Goal: Transaction & Acquisition: Obtain resource

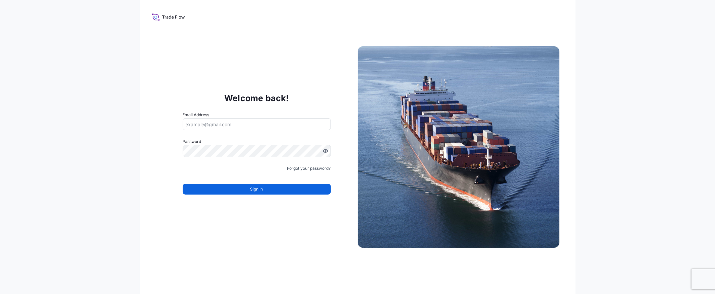
type input "[EMAIL_ADDRESS][DOMAIN_NAME]"
click at [251, 192] on span "Sign In" at bounding box center [256, 189] width 13 height 7
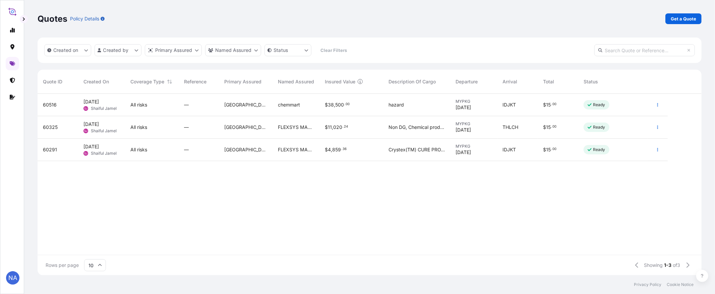
scroll to position [180, 658]
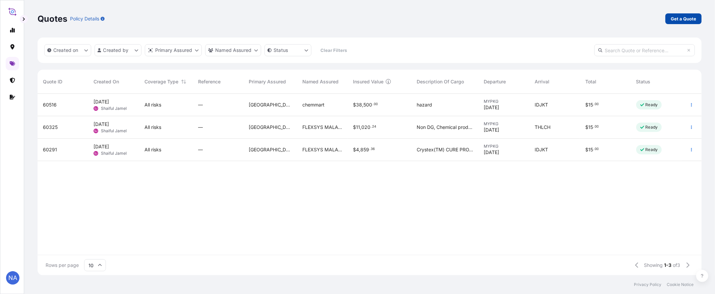
click at [689, 19] on p "Get a Quote" at bounding box center [683, 18] width 25 height 7
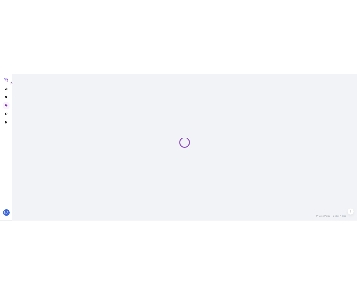
scroll to position [11, 0]
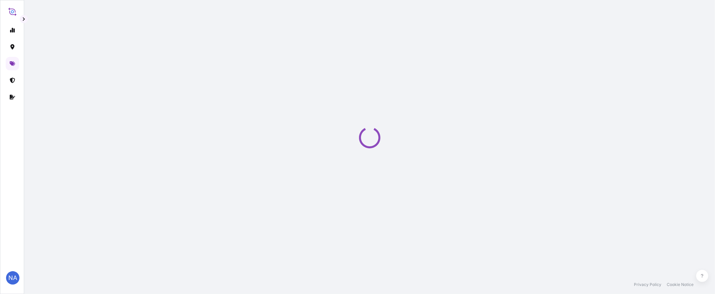
select select "Water"
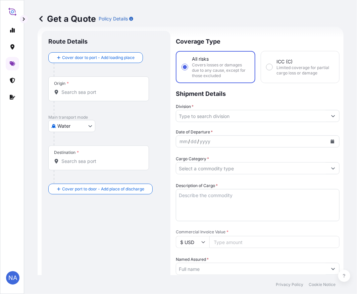
click at [84, 95] on input "Origin *" at bounding box center [100, 92] width 79 height 7
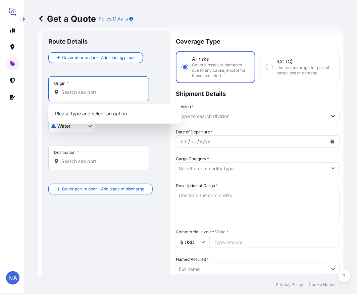
paste input "[GEOGRAPHIC_DATA], [GEOGRAPHIC_DATA]"
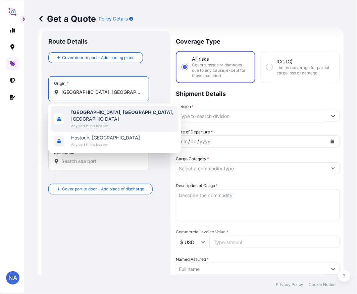
click at [90, 111] on b "[GEOGRAPHIC_DATA], [GEOGRAPHIC_DATA]" at bounding box center [121, 112] width 101 height 6
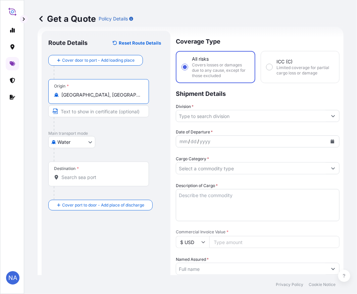
type input "[GEOGRAPHIC_DATA], [GEOGRAPHIC_DATA], [GEOGRAPHIC_DATA]"
click at [82, 181] on div "Destination *" at bounding box center [98, 174] width 101 height 25
click at [82, 181] on input "Destination *" at bounding box center [100, 177] width 79 height 7
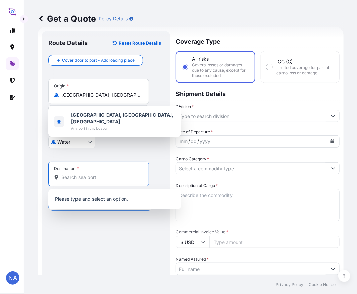
paste input "MANAUS, [GEOGRAPHIC_DATA]"
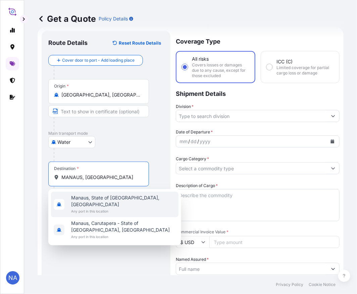
click at [80, 208] on span "Any port in this location" at bounding box center [123, 211] width 105 height 7
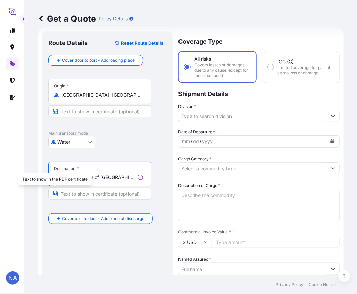
type input "Manaus, State of [GEOGRAPHIC_DATA], [GEOGRAPHIC_DATA]"
click at [205, 115] on input "Division *" at bounding box center [252, 116] width 148 height 12
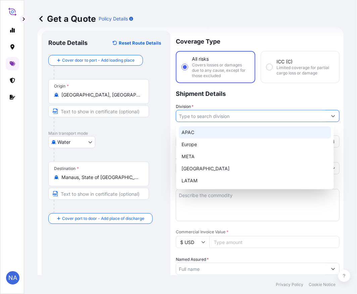
click at [192, 129] on div "APAC" at bounding box center [255, 132] width 152 height 12
type input "APAC"
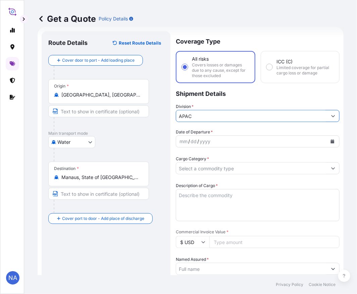
click at [216, 95] on p "Shipment Details" at bounding box center [258, 93] width 164 height 20
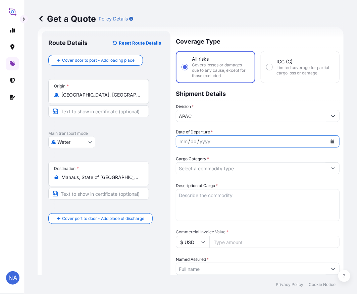
click at [327, 143] on button "Calendar" at bounding box center [332, 141] width 11 height 11
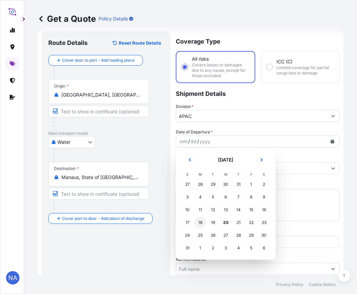
click at [198, 220] on div "18" at bounding box center [200, 222] width 12 height 12
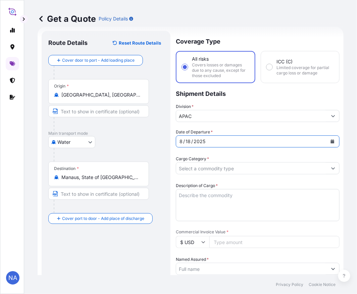
click at [224, 129] on div "Date of Departure * [DATE]" at bounding box center [258, 138] width 164 height 19
click at [329, 167] on form "Route Details Reset Route Details Cover door to port - Add loading place Place …" at bounding box center [191, 262] width 306 height 471
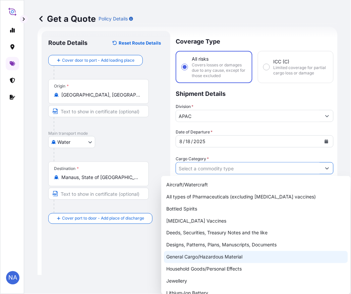
click at [178, 257] on div "General Cargo/Hazardous Material" at bounding box center [256, 257] width 184 height 12
type input "General Cargo/Hazardous Material"
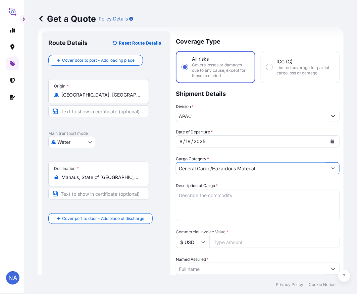
click at [215, 155] on div "Cargo Category * General Cargo/Hazardous Material" at bounding box center [258, 164] width 164 height 19
click at [209, 199] on textarea "Description of Cargo *" at bounding box center [258, 205] width 164 height 32
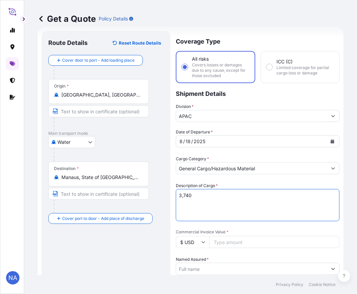
paste textarea "BAGS LOADED ONTO 68 PALLETS LOADED INTO 4 40' CONTAINER(S) PETROTHENE NA321210,…"
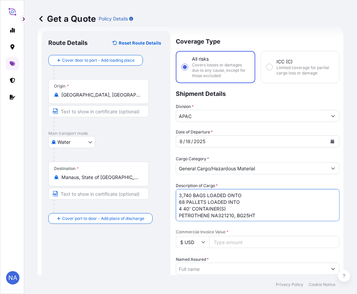
type textarea "3,740 BAGS LOADED ONTO 68 PALLETS LOADED INTO 4 40' CONTAINER(S) PETROTHENE NA3…"
click at [225, 179] on div "Date of Departure * [DATE] Cargo Category * General Cargo/Hazardous Material De…" at bounding box center [258, 286] width 164 height 315
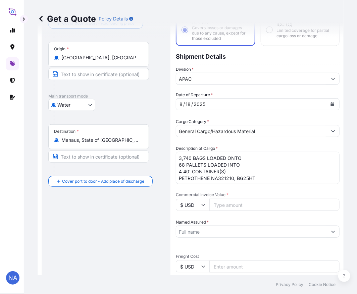
click at [226, 200] on input "Commercial Invoice Value *" at bounding box center [274, 205] width 130 height 12
paste input "95625.0"
type input "95625.02"
click at [242, 188] on div "Date of Departure * [DATE] Cargo Category * General Cargo/Hazardous Material De…" at bounding box center [258, 248] width 164 height 315
click at [221, 227] on input "Named Assured *" at bounding box center [251, 232] width 151 height 12
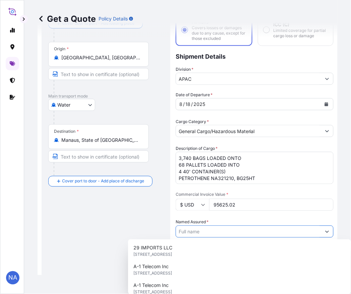
paste input "EQUISTAR CHEMICALS, LP"
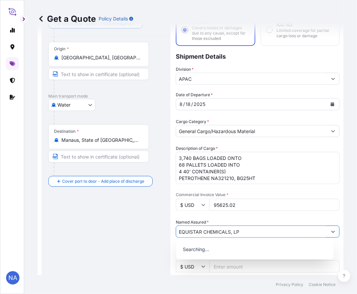
type input "EQUISTAR CHEMICALS, LP"
click at [223, 215] on div "Date of Departure * [DATE] Cargo Category * General Cargo/Hazardous Material De…" at bounding box center [258, 248] width 164 height 315
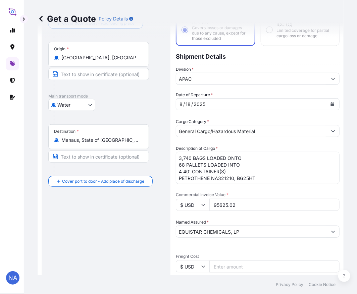
click at [221, 229] on input "EQUISTAR CHEMICALS, LP" at bounding box center [251, 232] width 151 height 12
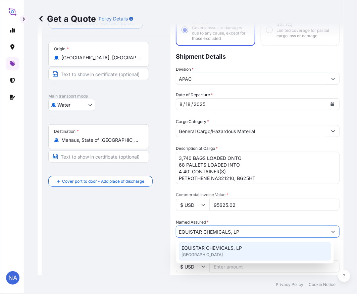
click at [200, 253] on span "[GEOGRAPHIC_DATA]" at bounding box center [201, 254] width 41 height 7
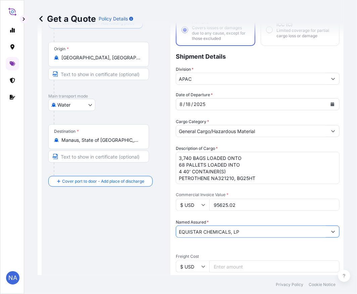
click at [238, 216] on div "Date of Departure * [DATE] Cargo Category * General Cargo/Hazardous Material De…" at bounding box center [258, 248] width 164 height 315
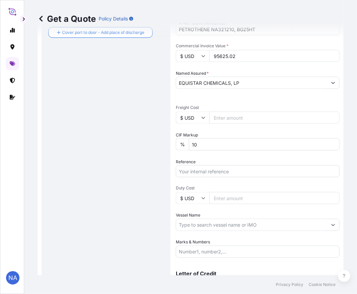
scroll to position [232, 0]
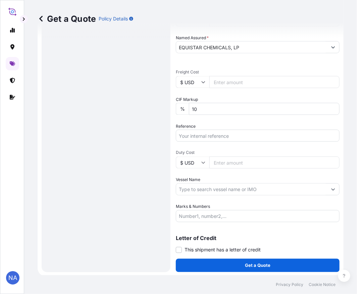
click at [198, 135] on input "Reference" at bounding box center [258, 136] width 164 height 12
paste input "10420839920"
click at [224, 133] on input "10420839920" at bounding box center [258, 136] width 164 height 12
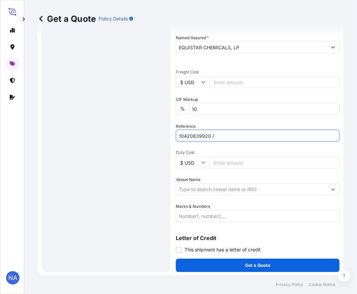
paste input "5013178205"
type input "10420839920 / 5013178205"
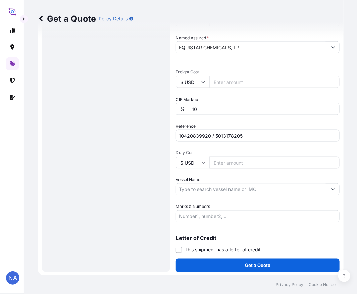
click at [201, 186] on input "Vessel Name" at bounding box center [251, 189] width 151 height 12
paste input "CMA CGM BERLIOZ"
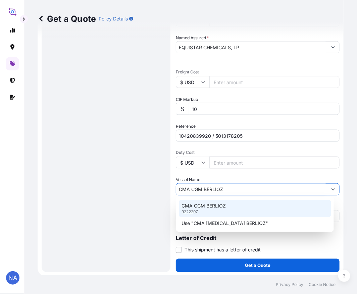
click at [209, 207] on p "CMA CGM BERLIOZ" at bounding box center [203, 205] width 44 height 7
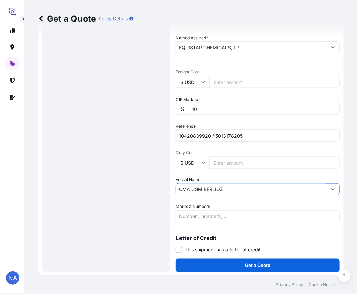
type input "CMA CGM BERLIOZ"
click at [217, 178] on div "Vessel Name CMA [MEDICAL_DATA] BERLIOZ" at bounding box center [258, 186] width 164 height 19
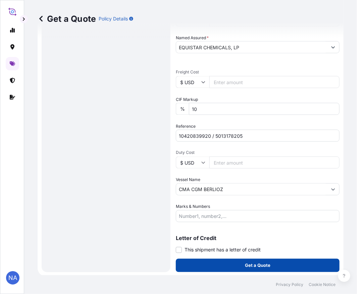
click at [201, 259] on button "Get a Quote" at bounding box center [258, 265] width 164 height 13
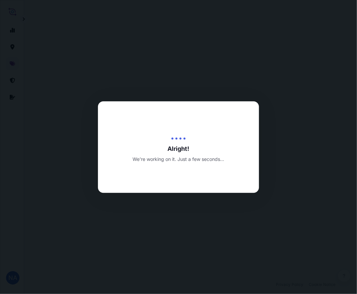
select select "Water"
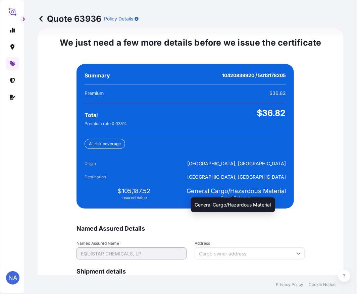
scroll to position [1575, 0]
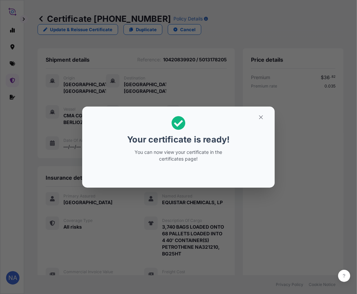
click at [154, 242] on div "Your certificate is ready! You can now view your certificate in the certificate…" at bounding box center [178, 147] width 357 height 294
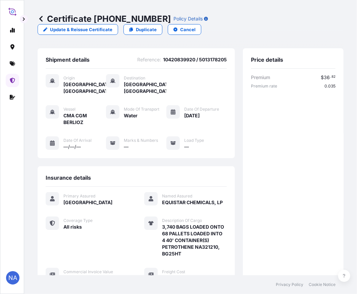
scroll to position [159, 0]
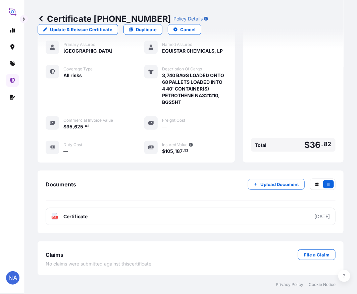
click at [154, 215] on link "PDF Certificate [DATE]" at bounding box center [191, 216] width 290 height 17
click at [11, 66] on link at bounding box center [12, 63] width 13 height 13
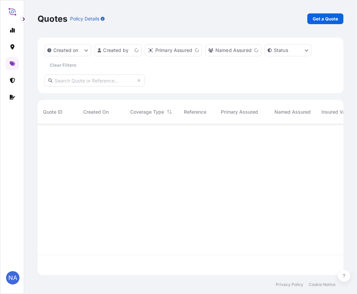
scroll to position [149, 300]
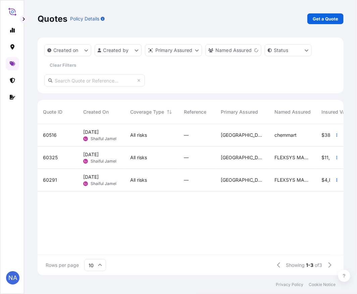
click at [324, 21] on p "Get a Quote" at bounding box center [324, 18] width 25 height 7
select select "Water"
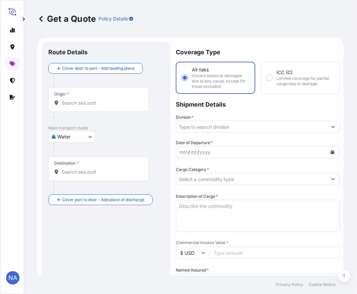
scroll to position [11, 0]
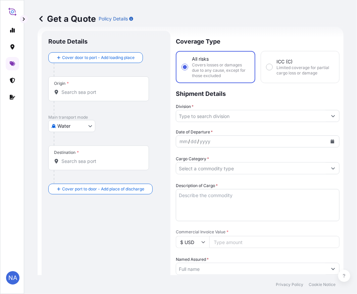
click at [92, 91] on input "Origin *" at bounding box center [100, 92] width 79 height 7
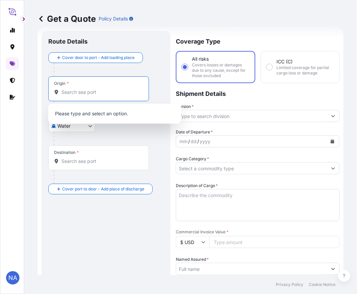
paste input "[GEOGRAPHIC_DATA], [GEOGRAPHIC_DATA]"
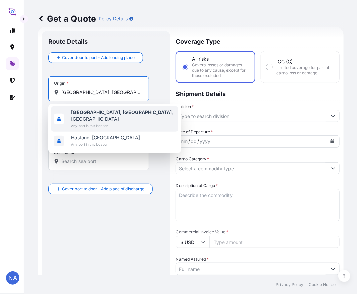
click at [89, 108] on div "[GEOGRAPHIC_DATA], [GEOGRAPHIC_DATA] , [GEOGRAPHIC_DATA] Any port in this locat…" at bounding box center [114, 118] width 127 height 25
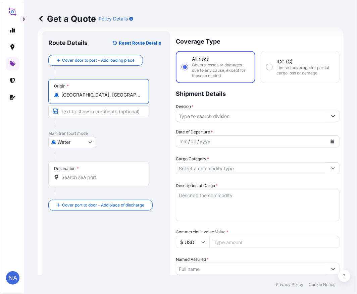
type input "[GEOGRAPHIC_DATA], [GEOGRAPHIC_DATA], [GEOGRAPHIC_DATA]"
click at [111, 183] on div "Destination *" at bounding box center [98, 174] width 101 height 25
click at [111, 181] on input "Destination *" at bounding box center [100, 177] width 79 height 7
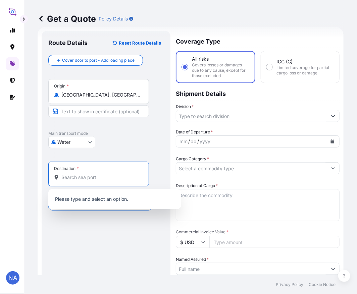
paste input "[GEOGRAPHIC_DATA], [GEOGRAPHIC_DATA]"
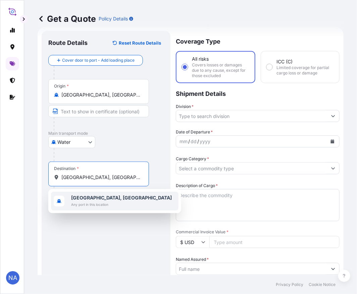
click at [99, 205] on span "Any port in this location" at bounding box center [121, 204] width 101 height 7
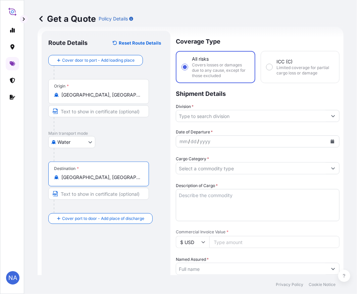
type input "[GEOGRAPHIC_DATA], [GEOGRAPHIC_DATA]"
click at [331, 114] on icon "Show suggestions" at bounding box center [333, 116] width 4 height 4
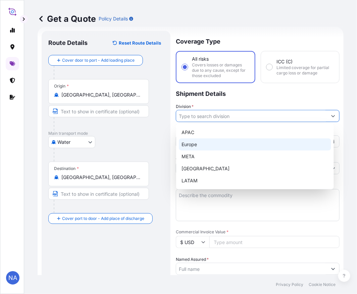
click at [196, 130] on div "APAC" at bounding box center [255, 132] width 152 height 12
type input "APAC"
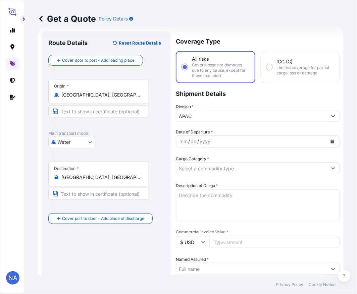
click at [237, 98] on p "Shipment Details" at bounding box center [258, 93] width 164 height 20
click at [330, 142] on icon "Calendar" at bounding box center [332, 141] width 4 height 4
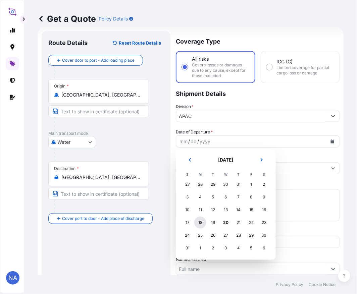
click at [203, 221] on div "18" at bounding box center [200, 222] width 12 height 12
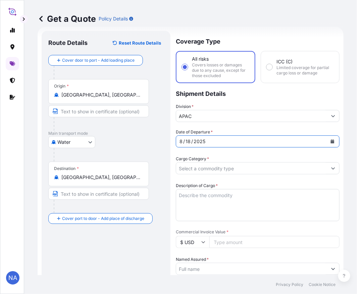
click at [225, 129] on div "Date of Departure * [DATE]" at bounding box center [258, 138] width 164 height 19
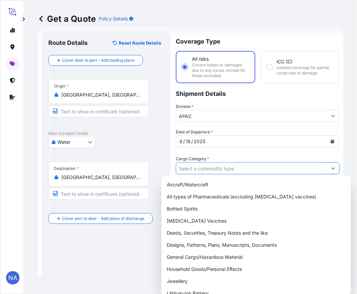
click at [329, 170] on form "Route Details Reset Route Details Cover door to port - Add loading place Place …" at bounding box center [191, 262] width 306 height 471
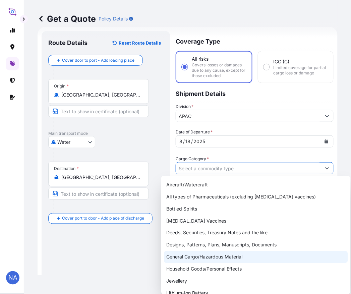
click at [208, 258] on div "General Cargo/Hazardous Material" at bounding box center [256, 257] width 184 height 12
type input "General Cargo/Hazardous Material"
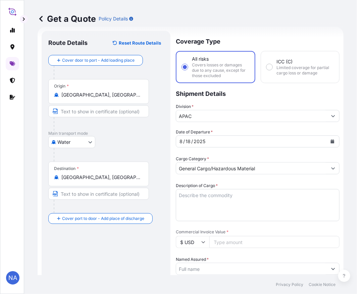
click at [227, 152] on div "Date of Departure * [DATE] Cargo Category * General Cargo/Hazardous Material De…" at bounding box center [258, 286] width 164 height 315
click at [219, 202] on textarea "Description of Cargo *" at bounding box center [258, 205] width 164 height 32
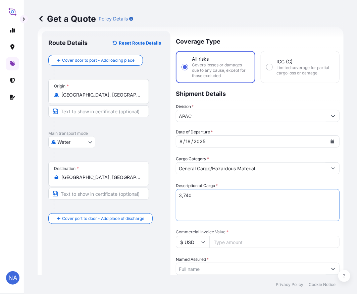
paste textarea "BAGS LOADED INTO 4 40' CONTAINER(S) ALATHON M5370, 55BAG"
type textarea "3,740 BAGS LOADED INTO 4 40' CONTAINER(S) ALATHON M5370, 55BAG"
click at [271, 176] on div "Date of Departure * [DATE] Cargo Category * General Cargo/Hazardous Material De…" at bounding box center [258, 286] width 164 height 315
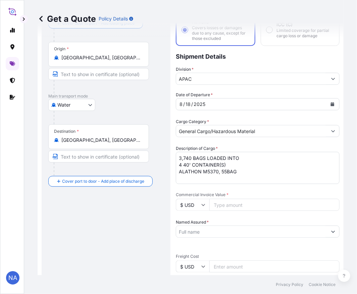
scroll to position [85, 0]
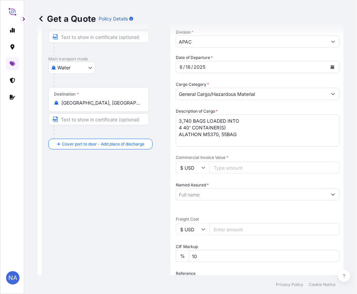
click at [218, 166] on input "Commercial Invoice Value *" at bounding box center [274, 168] width 130 height 12
paste input "76500"
type input "76500"
click at [226, 155] on span "*" at bounding box center [227, 157] width 2 height 5
click at [226, 162] on input "76500" at bounding box center [274, 168] width 130 height 12
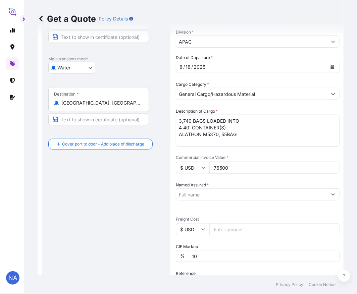
click at [212, 196] on input "Named Assured *" at bounding box center [251, 194] width 151 height 12
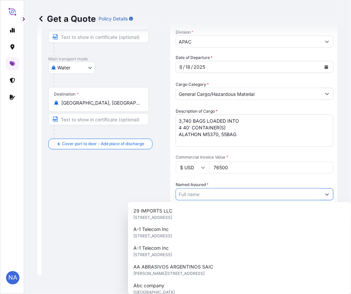
paste input "EQUISTAR CHEMICALS, LP"
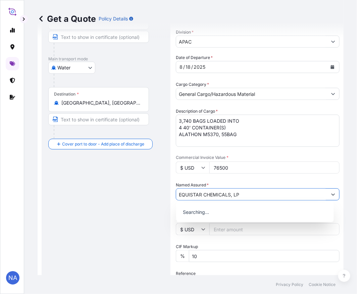
click at [331, 192] on icon "Show suggestions" at bounding box center [333, 194] width 4 height 4
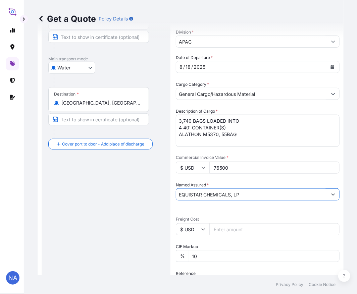
click at [331, 192] on icon "Show suggestions" at bounding box center [333, 194] width 4 height 4
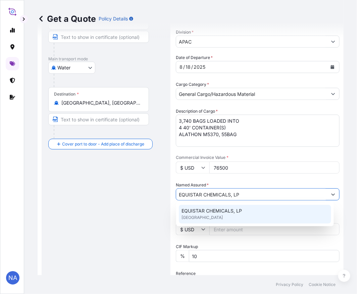
click at [215, 210] on span "EQUISTAR CHEMICALS, LP" at bounding box center [211, 210] width 60 height 7
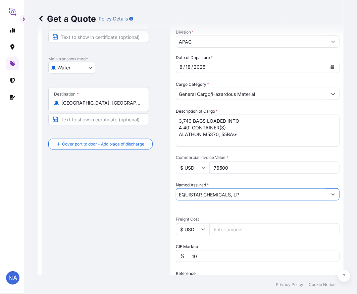
type input "EQUISTAR CHEMICALS, LP"
click at [223, 179] on div "Date of Departure * [DATE] Cargo Category * General Cargo/Hazardous Material De…" at bounding box center [258, 211] width 164 height 315
click at [159, 188] on div "Route Details Reset Route Details Cover door to port - Add loading place Place …" at bounding box center [105, 187] width 115 height 449
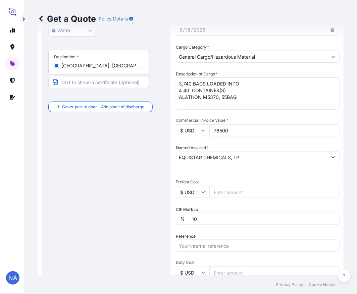
scroll to position [160, 0]
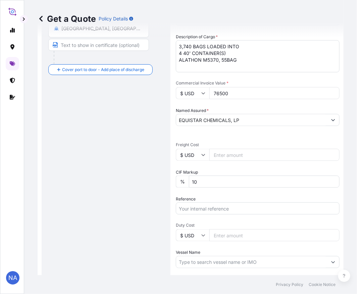
click at [203, 208] on input "Reference" at bounding box center [258, 208] width 164 height 12
paste input "10420840861"
click at [228, 205] on input "10420840861 /" at bounding box center [258, 208] width 164 height 12
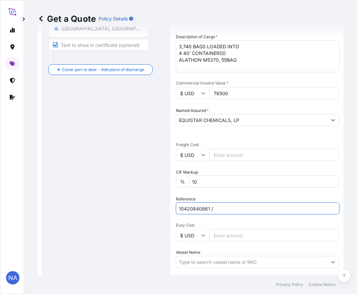
paste input "5013138731"
type input "10420840861 / 5013138731"
click at [232, 196] on div "Reference 10420840861 / 5013138731" at bounding box center [258, 205] width 164 height 19
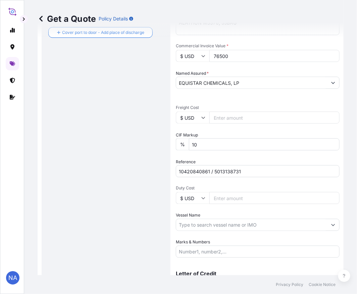
scroll to position [232, 0]
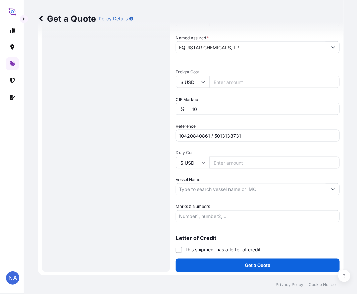
click at [192, 189] on input "Vessel Name" at bounding box center [251, 189] width 151 height 12
paste input "MSC [PERSON_NAME]"
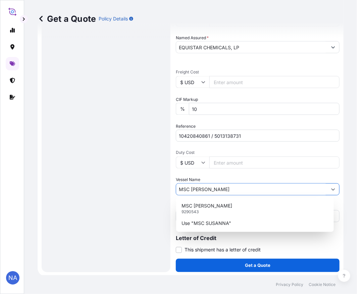
click at [203, 203] on p "MSC [PERSON_NAME]" at bounding box center [206, 205] width 51 height 7
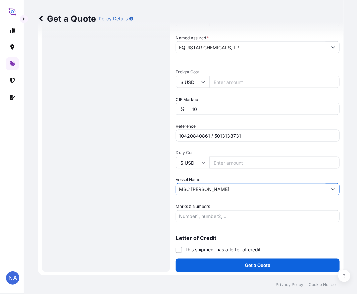
type input "MSC [PERSON_NAME]"
click at [215, 177] on div "Vessel Name MSC [PERSON_NAME]" at bounding box center [258, 186] width 164 height 19
click at [199, 148] on div "Date of Departure * [DATE] Cargo Category * General Cargo/Hazardous Material De…" at bounding box center [258, 64] width 164 height 315
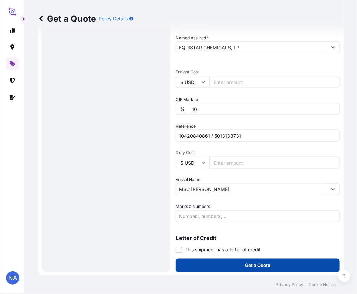
click at [215, 262] on button "Get a Quote" at bounding box center [258, 265] width 164 height 13
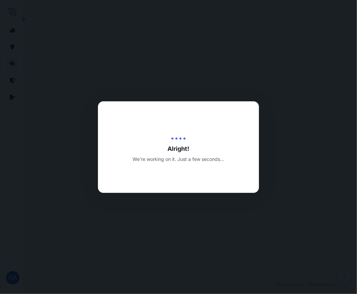
select select "Water"
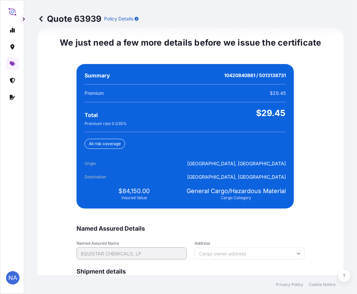
scroll to position [1575, 0]
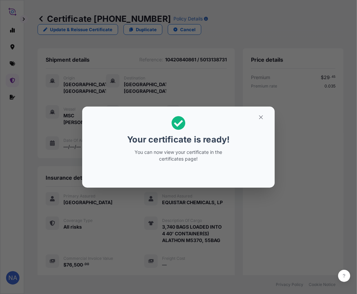
click at [182, 231] on div "Your certificate is ready! You can now view your certificate in the certificate…" at bounding box center [178, 147] width 357 height 294
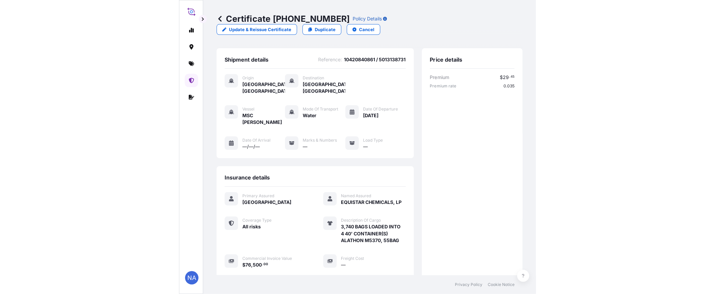
scroll to position [132, 0]
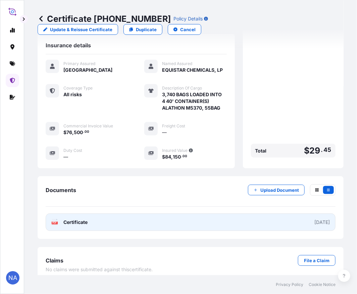
click at [160, 219] on link "PDF Certificate [DATE]" at bounding box center [191, 221] width 290 height 17
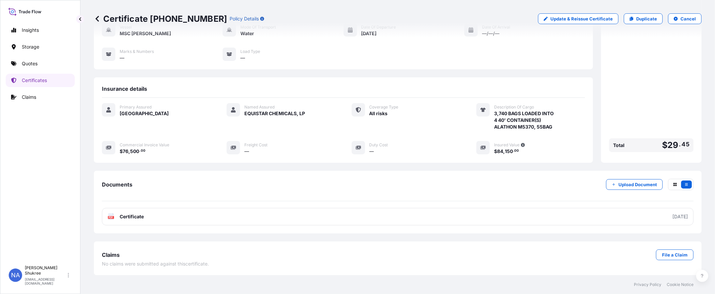
scroll to position [65, 0]
